Goal: Task Accomplishment & Management: Use online tool/utility

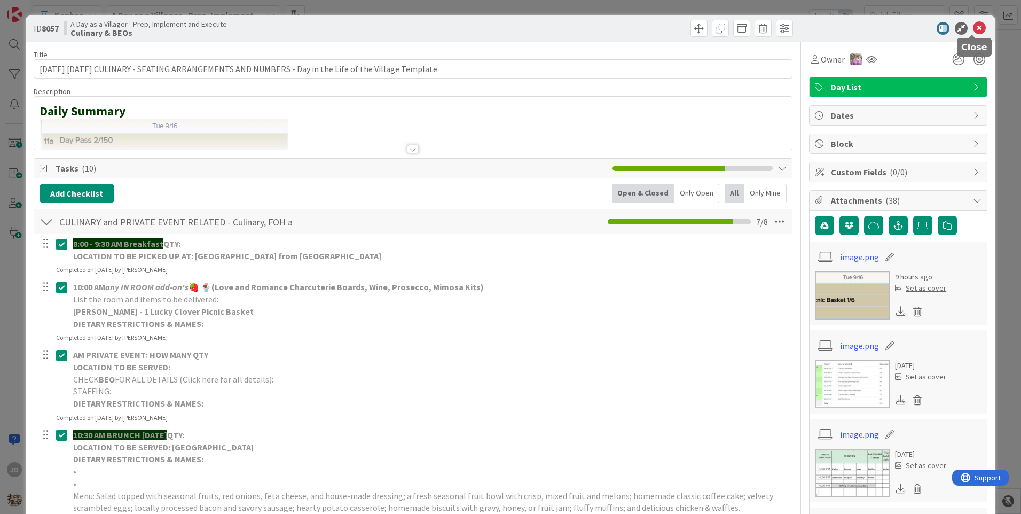
click at [975, 26] on icon at bounding box center [979, 28] width 13 height 13
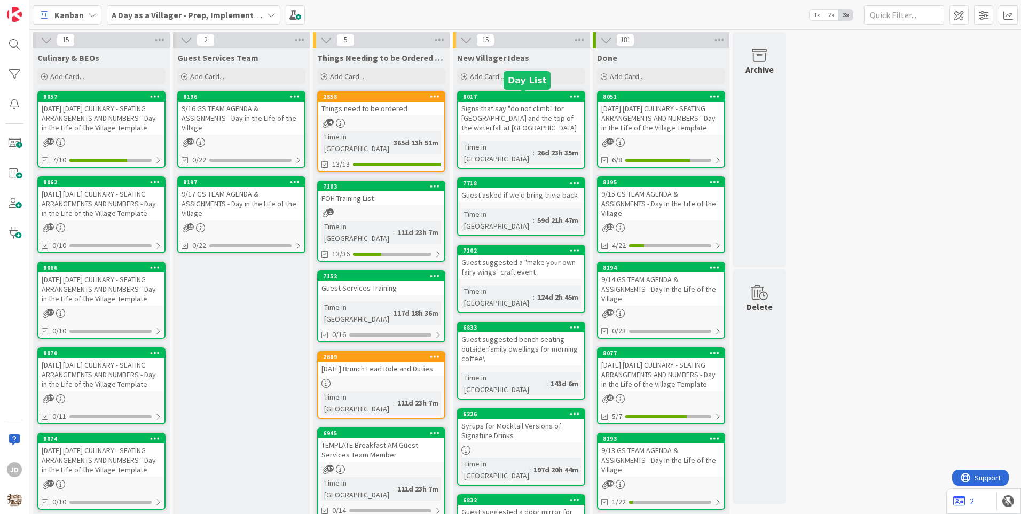
click at [373, 107] on div "Things need to be ordered" at bounding box center [381, 108] width 126 height 14
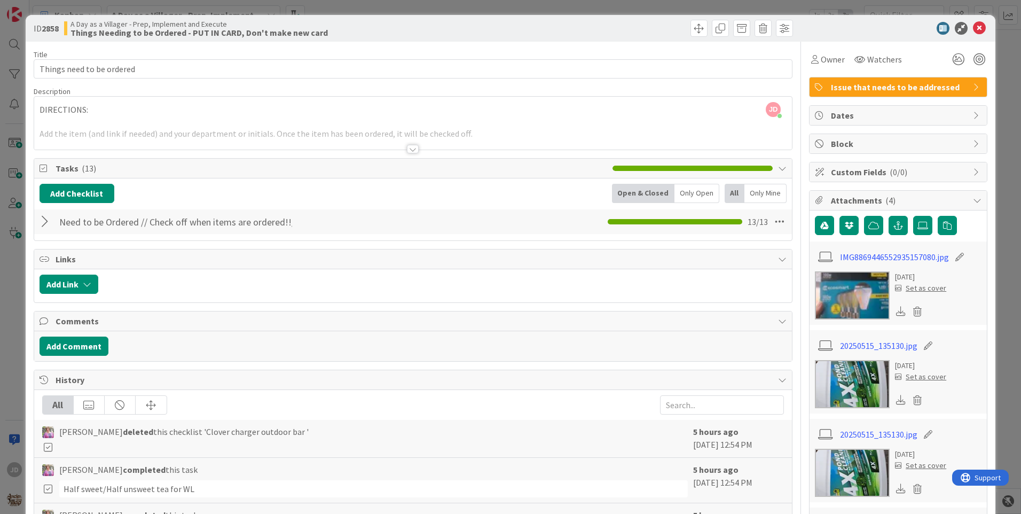
click at [45, 218] on div at bounding box center [47, 221] width 14 height 19
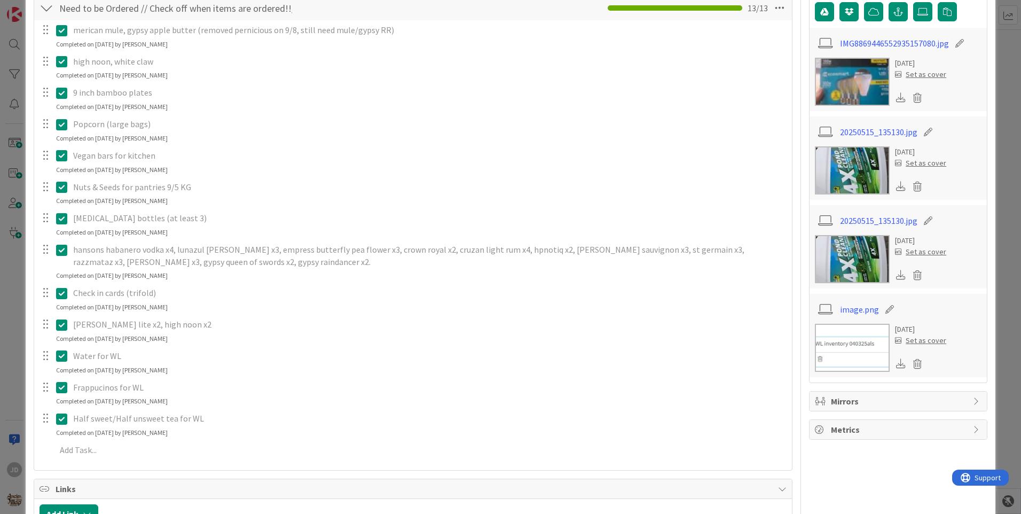
scroll to position [267, 0]
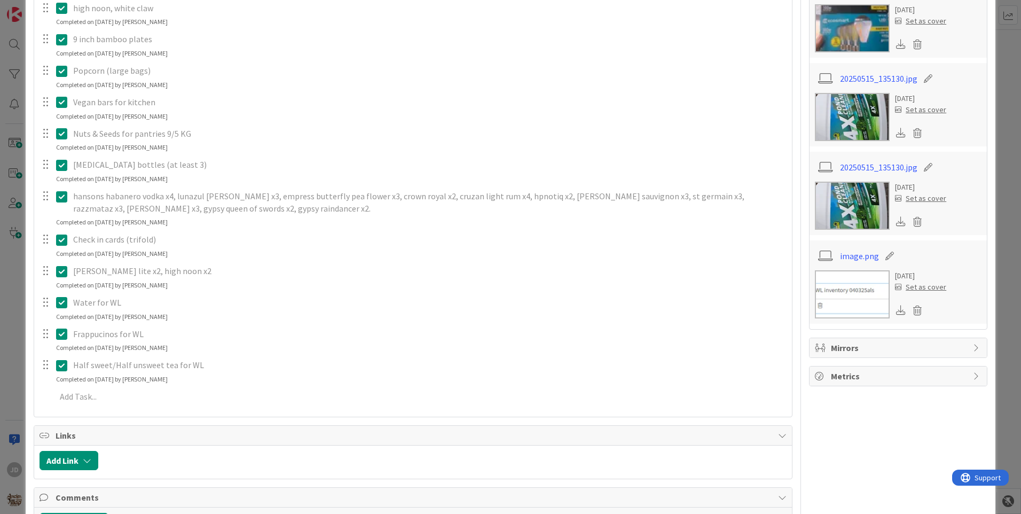
click at [65, 304] on icon at bounding box center [61, 302] width 11 height 13
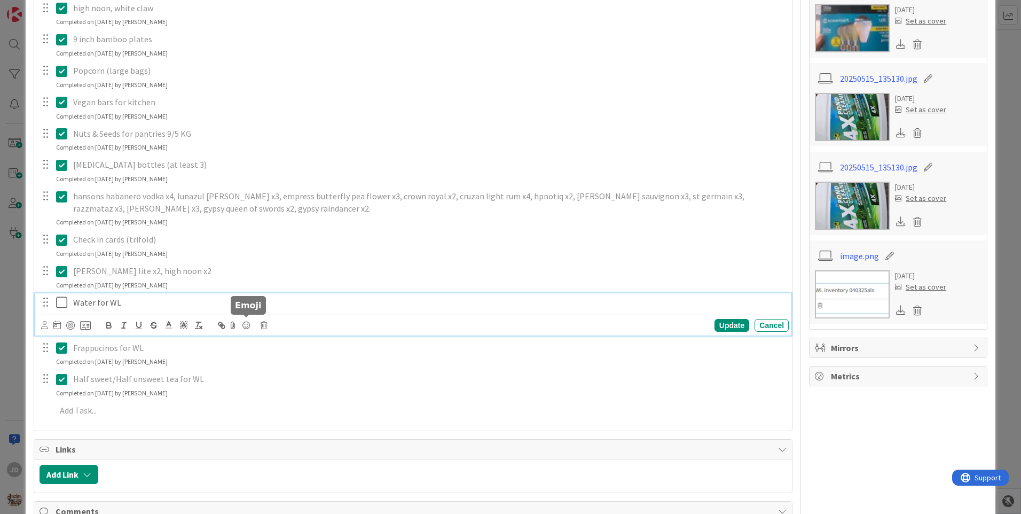
click at [259, 324] on div "Update Cancel" at bounding box center [414, 325] width 747 height 15
click at [261, 325] on icon at bounding box center [263, 324] width 6 height 7
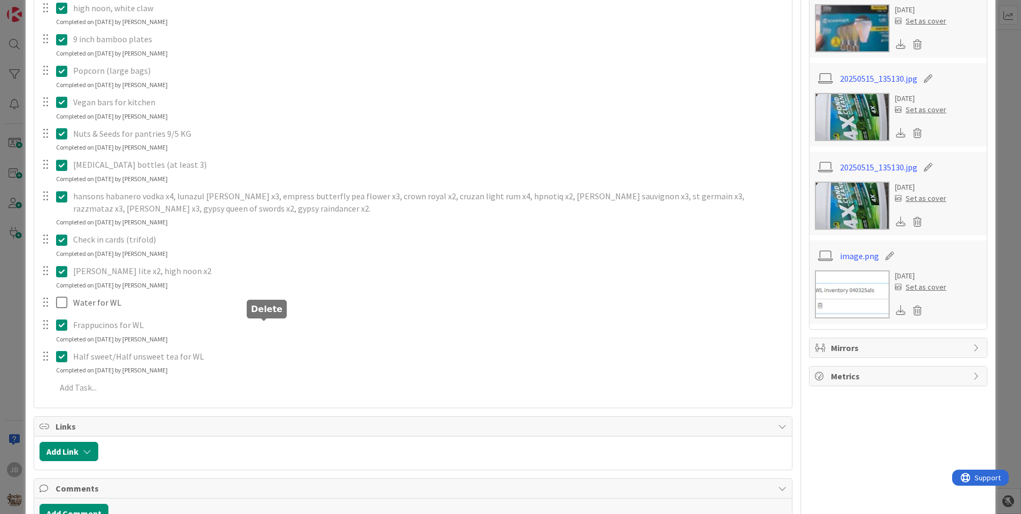
click at [278, 362] on div "merican mule, gypsy apple butter (removed pernicious on 9/8, still need mule/gy…" at bounding box center [413, 184] width 747 height 434
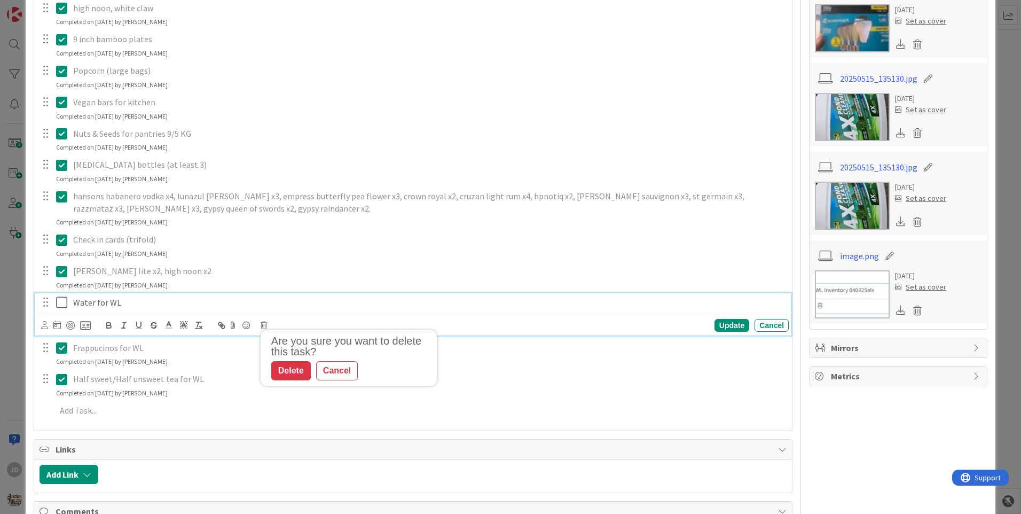
click at [84, 305] on p "Water for WL" at bounding box center [428, 302] width 711 height 12
click at [263, 327] on icon at bounding box center [263, 324] width 6 height 7
click at [287, 367] on div "Delete" at bounding box center [291, 370] width 40 height 19
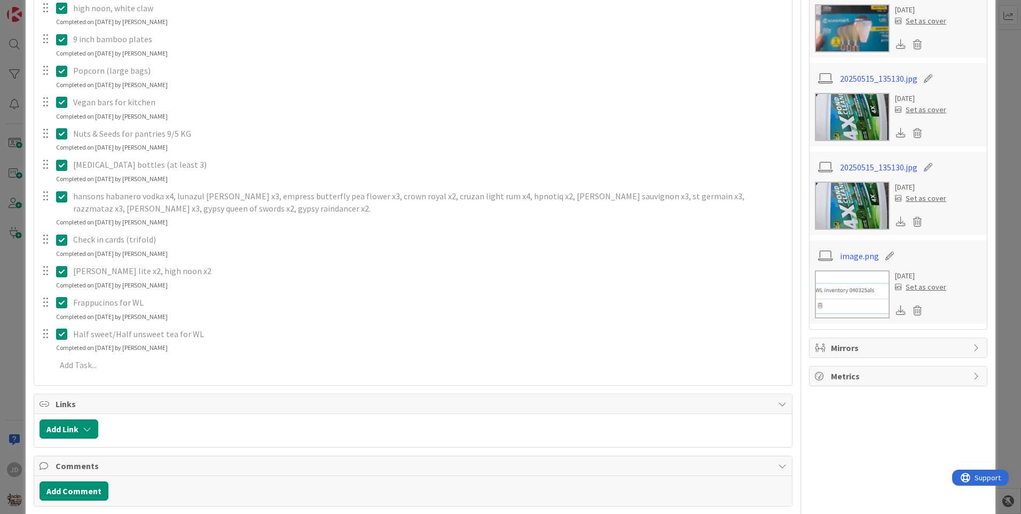
click at [137, 305] on p "Frappucinos for WL" at bounding box center [428, 302] width 711 height 12
click at [72, 302] on div "Frappucinos for WL" at bounding box center [429, 302] width 720 height 19
click at [61, 298] on icon at bounding box center [61, 302] width 11 height 13
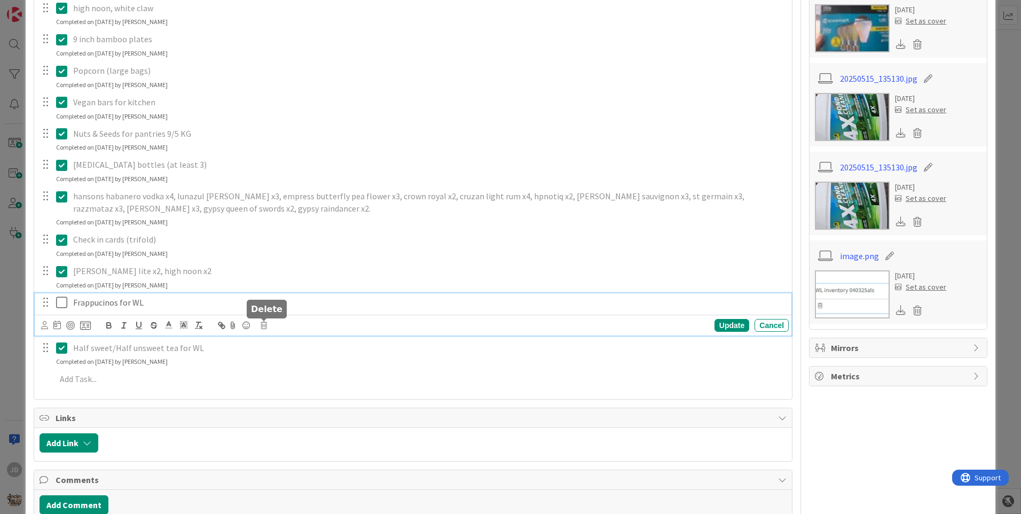
click at [261, 326] on icon at bounding box center [263, 324] width 6 height 7
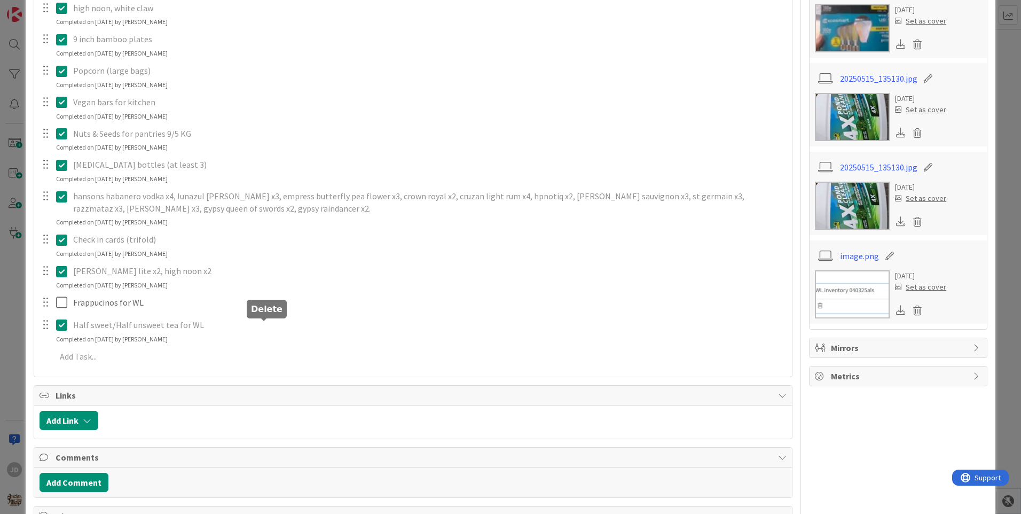
click at [280, 366] on div "merican mule, gypsy apple butter (removed pernicious on 9/8, still need mule/gy…" at bounding box center [413, 168] width 747 height 403
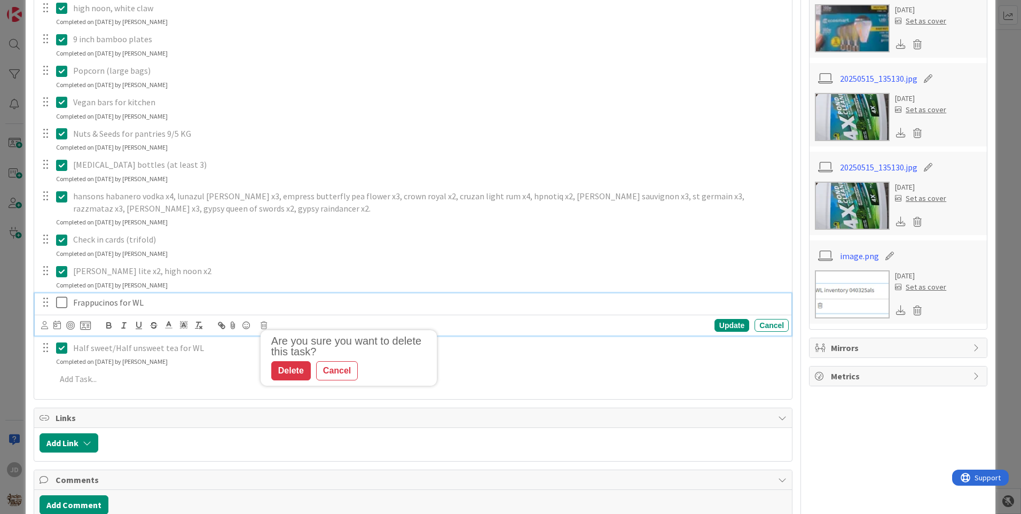
click at [118, 304] on p "Frappucinos for WL" at bounding box center [428, 302] width 711 height 12
click at [264, 322] on icon at bounding box center [263, 324] width 6 height 7
click at [287, 367] on div "Delete" at bounding box center [291, 370] width 40 height 19
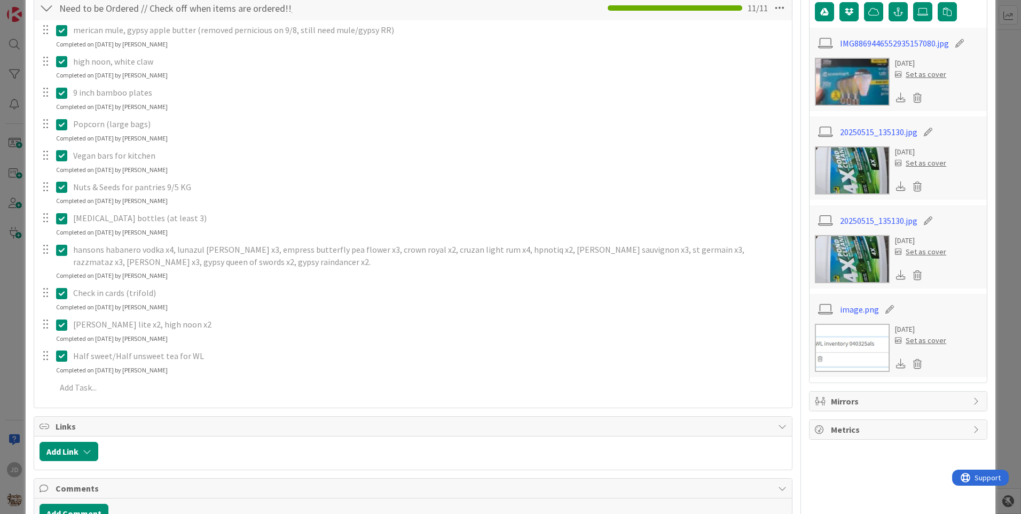
scroll to position [107, 0]
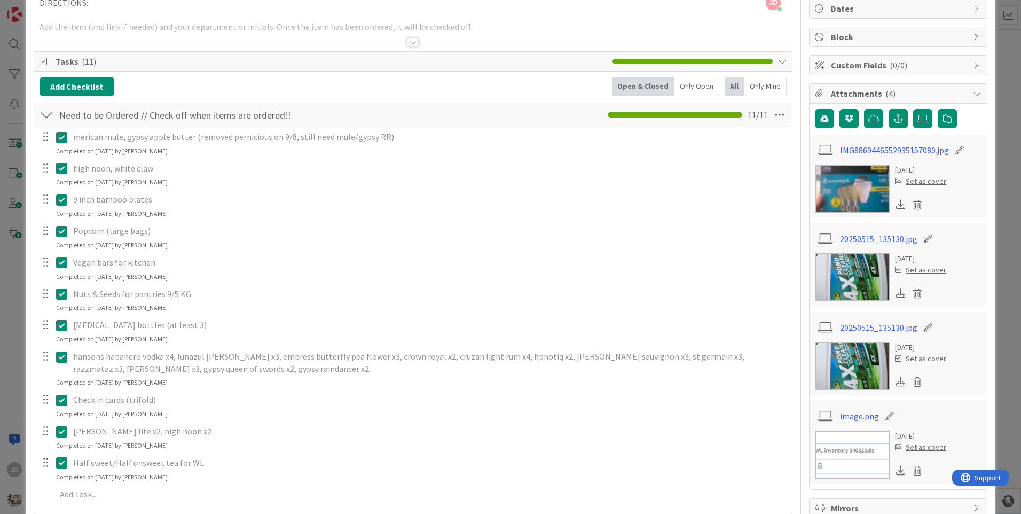
click at [340, 112] on div "Need to be Ordered // Check off when items are ordered!!/Delete off when it arr…" at bounding box center [412, 114] width 757 height 25
